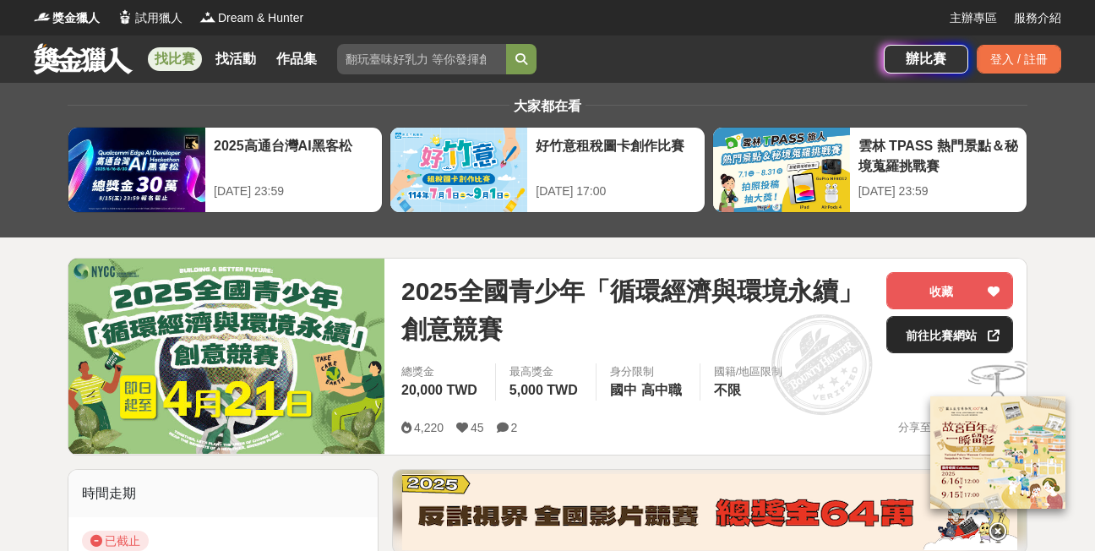
click at [919, 330] on link "前往比賽網站" at bounding box center [949, 334] width 127 height 37
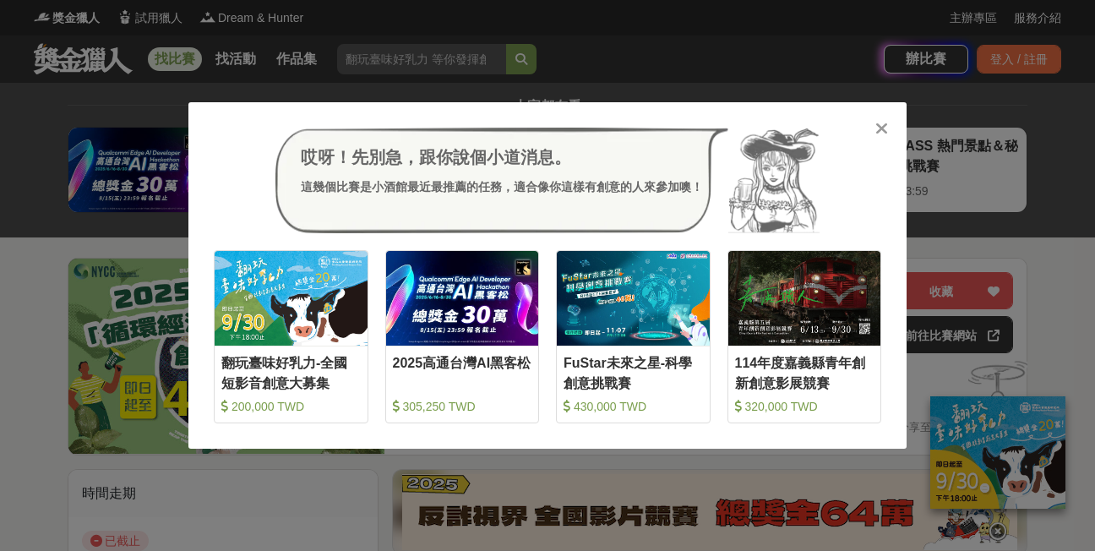
click at [890, 122] on div "哎呀！先別急，跟你說個小道消息。 這幾個比賽是小酒館最近最推薦的任務，適合像你這樣有創意的人來參加噢！ 收藏 翻玩臺味好乳力-全國短影音創意大募集 200,0…" at bounding box center [547, 275] width 718 height 347
click at [886, 123] on icon at bounding box center [881, 128] width 13 height 17
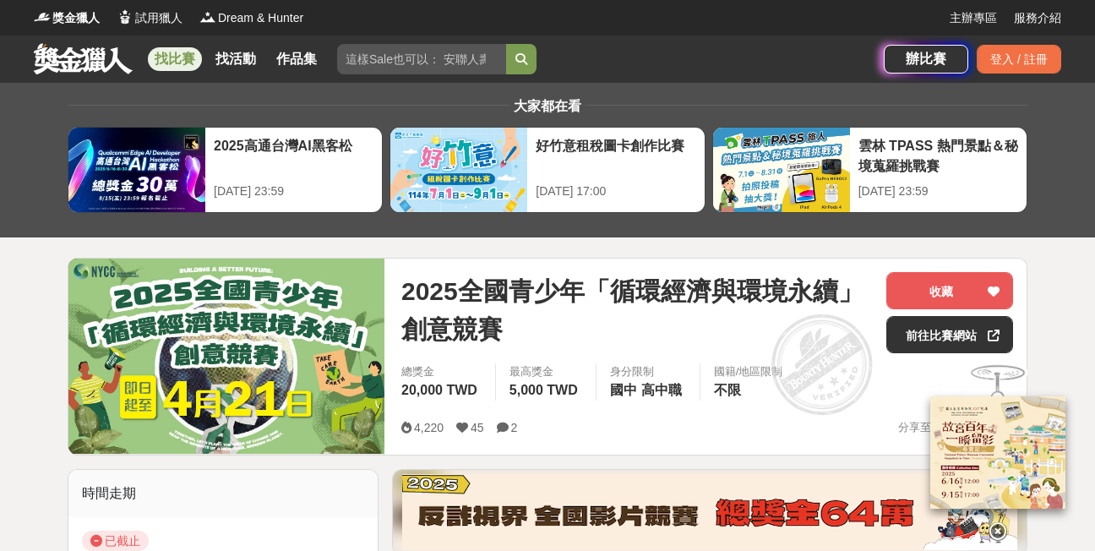
scroll to position [253, 0]
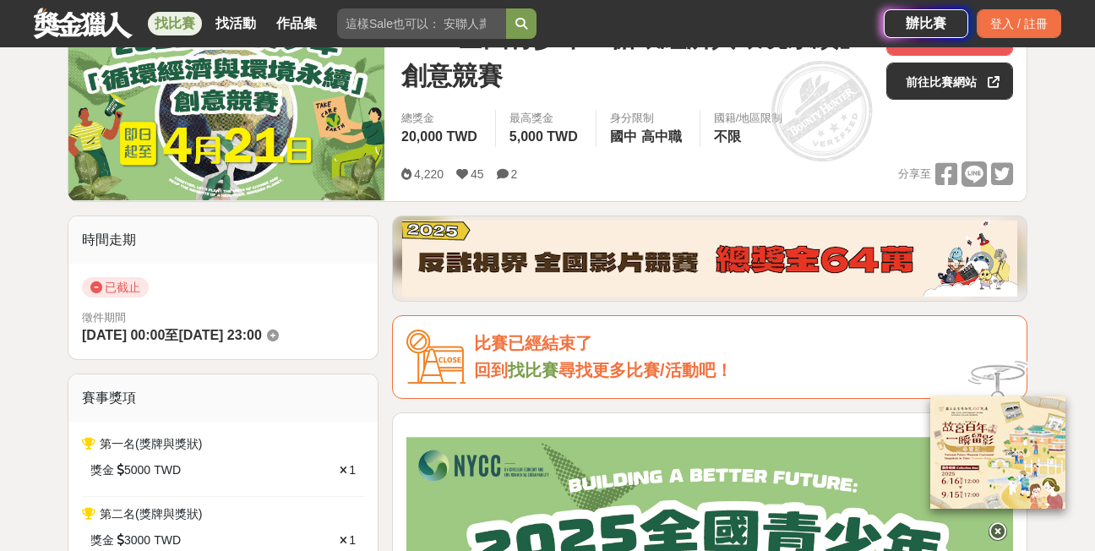
click at [259, 161] on img at bounding box center [226, 102] width 316 height 195
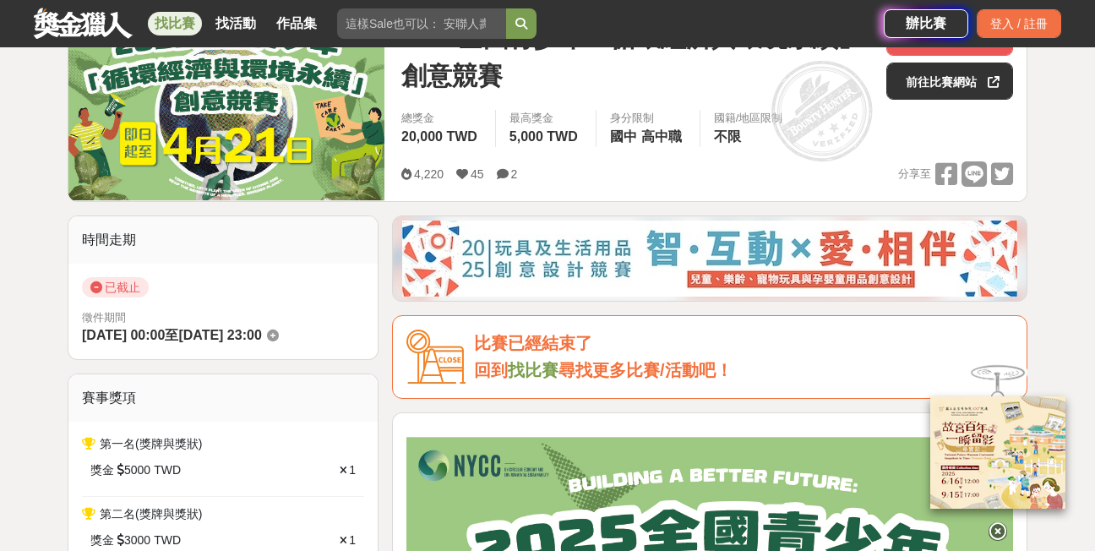
drag, startPoint x: 1084, startPoint y: 235, endPoint x: 1055, endPoint y: 134, distance: 104.8
drag, startPoint x: 1050, startPoint y: 112, endPoint x: 1025, endPoint y: 154, distance: 49.3
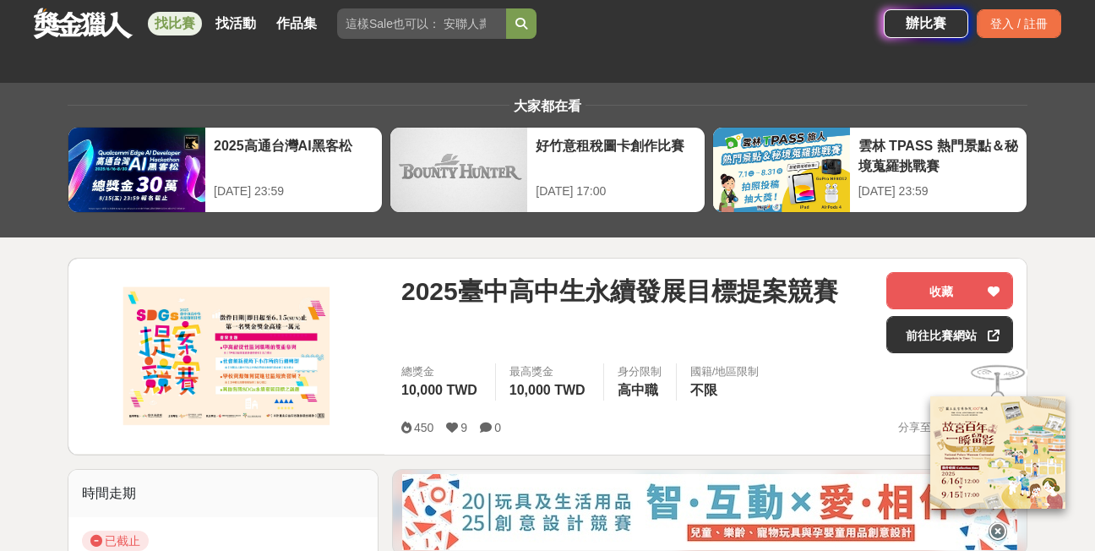
scroll to position [169, 0]
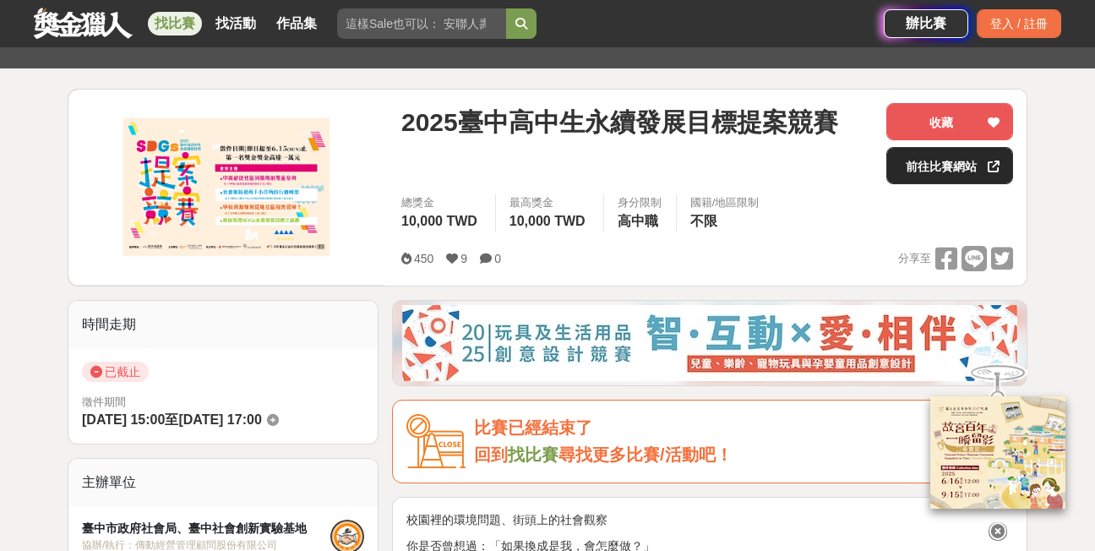
click at [940, 168] on link "前往比賽網站" at bounding box center [949, 165] width 127 height 37
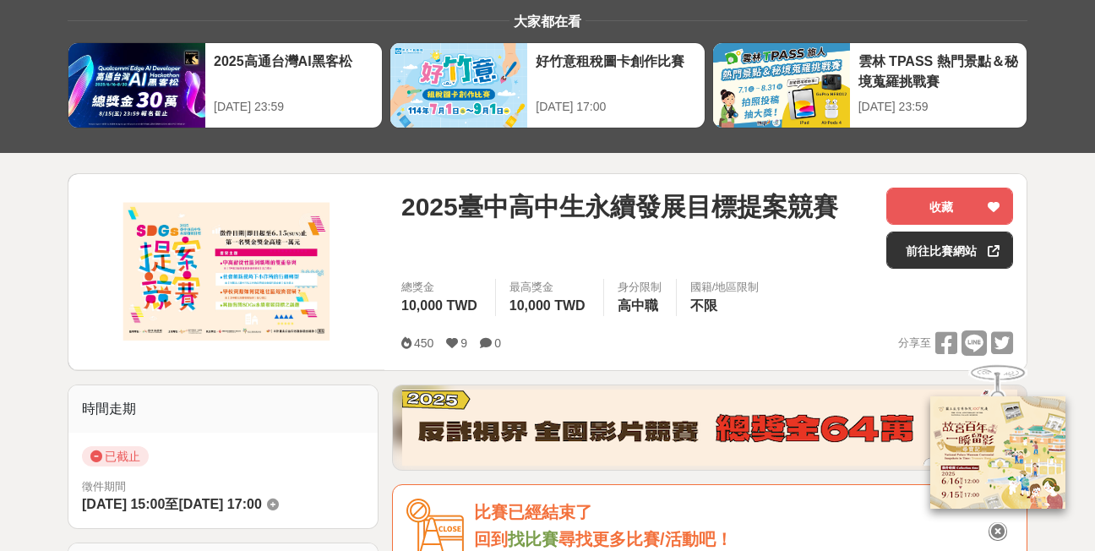
scroll to position [0, 0]
